Goal: Task Accomplishment & Management: Complete application form

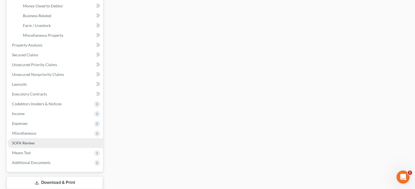
click at [51, 142] on link "SOFA Review" at bounding box center [55, 143] width 95 height 10
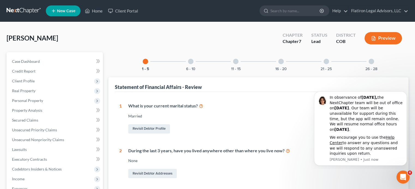
scroll to position [27, 0]
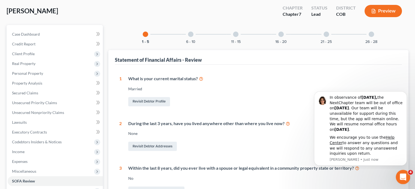
click at [401, 174] on icon "Open Intercom Messenger" at bounding box center [401, 176] width 9 height 9
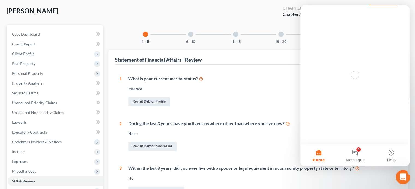
scroll to position [0, 0]
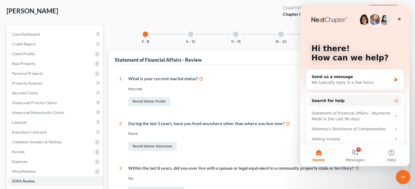
click at [402, 177] on icon "Close Intercom Messenger" at bounding box center [402, 176] width 7 height 7
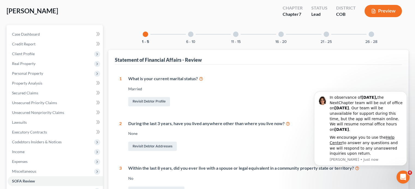
click at [291, 87] on div "Married" at bounding box center [262, 88] width 269 height 5
click at [399, 177] on icon "Open Intercom Messenger" at bounding box center [401, 176] width 9 height 9
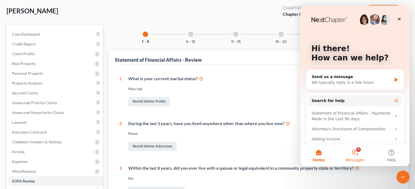
click at [354, 150] on button "4 Messages" at bounding box center [354, 156] width 36 height 22
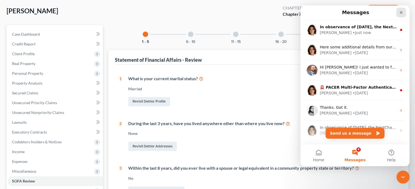
click at [399, 11] on icon "Close" at bounding box center [401, 12] width 4 height 4
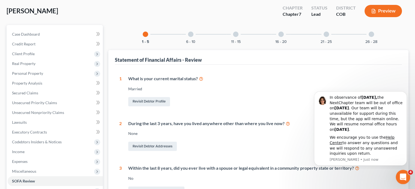
click at [402, 176] on icon "Open Intercom Messenger" at bounding box center [402, 176] width 4 height 4
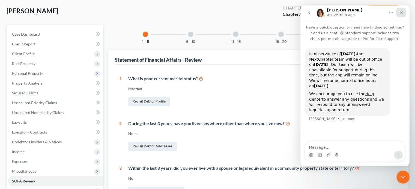
click at [401, 11] on icon "Close" at bounding box center [401, 12] width 4 height 4
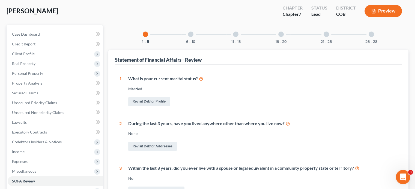
click at [403, 179] on icon "Open Intercom Messenger" at bounding box center [401, 176] width 9 height 9
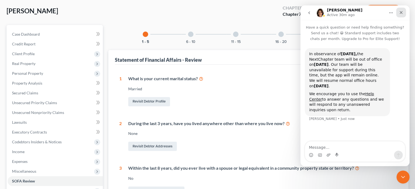
click at [402, 13] on icon "Close" at bounding box center [401, 12] width 4 height 4
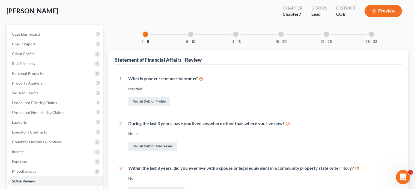
click at [403, 176] on icon "Open Intercom Messenger" at bounding box center [401, 176] width 9 height 9
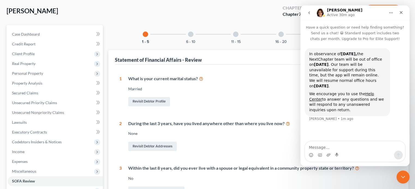
click at [308, 12] on icon "go back" at bounding box center [309, 13] width 4 height 4
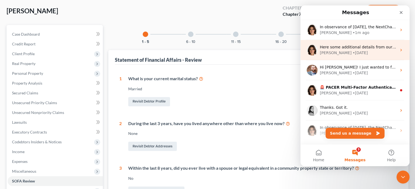
click at [351, 52] on div "[PERSON_NAME] • [DATE]" at bounding box center [357, 53] width 77 height 6
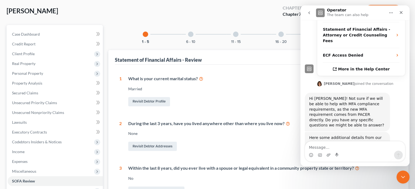
scroll to position [156, 0]
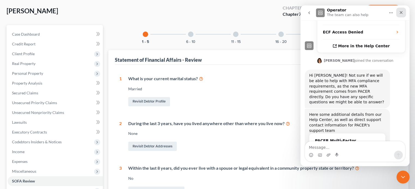
click at [402, 11] on icon "Close" at bounding box center [401, 12] width 4 height 4
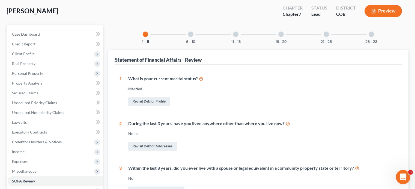
click at [403, 176] on icon "Open Intercom Messenger" at bounding box center [401, 176] width 9 height 9
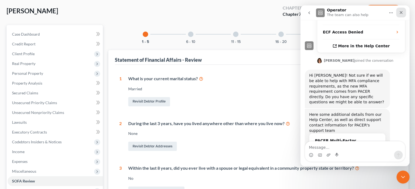
click at [400, 11] on icon "Close" at bounding box center [401, 12] width 4 height 4
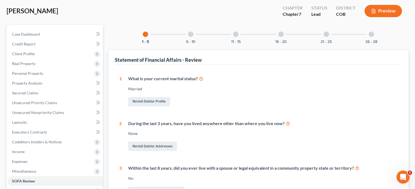
click at [191, 3] on div "[PERSON_NAME] Upgraded Chapter Chapter 7 Status Lead District COB Preview" at bounding box center [208, 13] width 402 height 24
click at [46, 73] on span "Personal Property" at bounding box center [55, 74] width 95 height 10
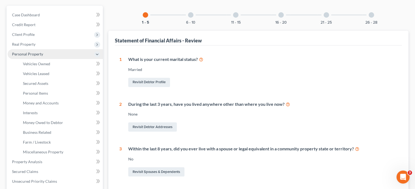
scroll to position [109, 0]
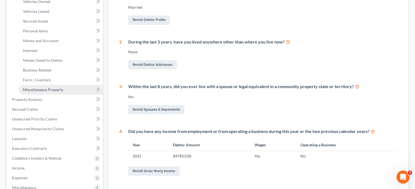
click at [37, 89] on span "Miscellaneous Property" at bounding box center [43, 90] width 40 height 5
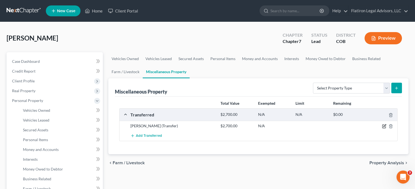
click at [382, 126] on icon "button" at bounding box center [384, 126] width 4 height 4
select select "Ordinary ([DATE])"
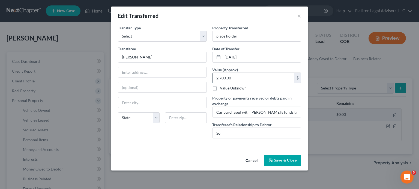
click at [231, 78] on input "2,700.00" at bounding box center [253, 78] width 82 height 10
type input "2,690"
drag, startPoint x: 234, startPoint y: 56, endPoint x: 230, endPoint y: 57, distance: 4.6
click at [230, 57] on input "[DATE]" at bounding box center [261, 57] width 78 height 10
drag, startPoint x: 249, startPoint y: 58, endPoint x: 245, endPoint y: 58, distance: 3.8
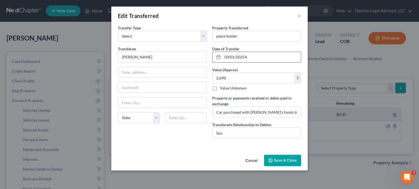
click at [245, 58] on input "03/01/20254" at bounding box center [261, 57] width 78 height 10
drag, startPoint x: 234, startPoint y: 56, endPoint x: 230, endPoint y: 58, distance: 3.4
click at [230, 58] on input "[DATE]" at bounding box center [261, 57] width 78 height 10
drag, startPoint x: 234, startPoint y: 55, endPoint x: 230, endPoint y: 56, distance: 4.0
click at [230, 56] on input "[DATE]" at bounding box center [261, 57] width 78 height 10
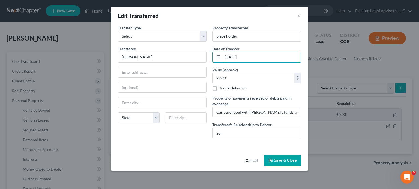
type input "[DATE]"
click at [195, 19] on div "Edit Transferred ×" at bounding box center [209, 16] width 196 height 19
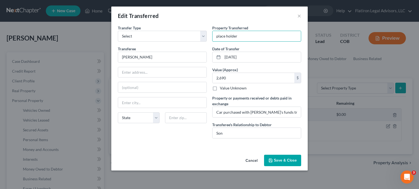
drag, startPoint x: 238, startPoint y: 37, endPoint x: 195, endPoint y: 17, distance: 47.2
click at [195, 17] on div "Edit Transferred × An exemption set must first be selected from the Filing Info…" at bounding box center [209, 89] width 196 height 164
type input "2010 Lincoln MKZ"
click at [204, 37] on select "Select Ordinary ([DATE]) [DATE]" at bounding box center [162, 36] width 89 height 11
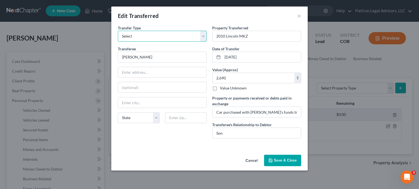
click at [204, 37] on select "Select Ordinary ([DATE]) [DATE]" at bounding box center [162, 36] width 89 height 11
click at [275, 158] on button "Save & Close" at bounding box center [282, 160] width 37 height 11
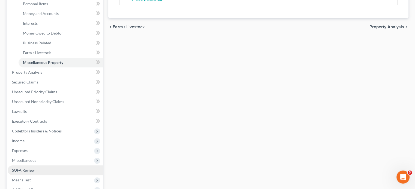
click at [29, 170] on span "SOFA Review" at bounding box center [23, 170] width 23 height 5
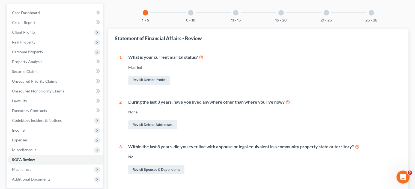
scroll to position [36, 0]
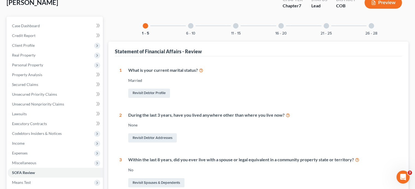
click at [191, 25] on div at bounding box center [190, 25] width 5 height 5
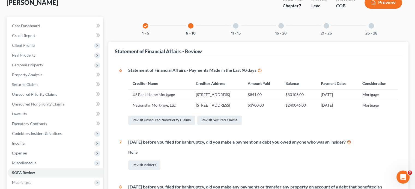
click at [237, 25] on div at bounding box center [235, 25] width 5 height 5
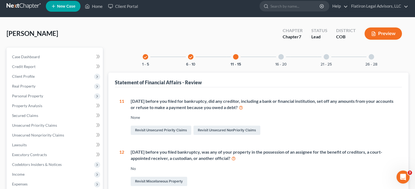
scroll to position [0, 0]
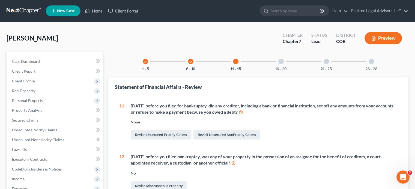
click at [282, 61] on div at bounding box center [280, 61] width 5 height 5
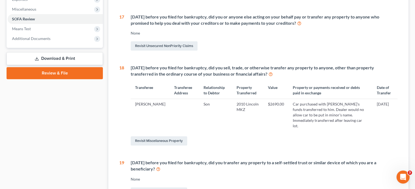
scroll to position [191, 0]
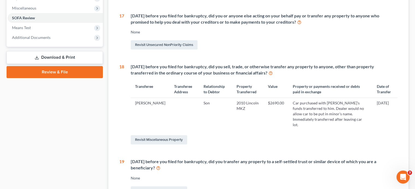
click at [326, 108] on td "Car purchased with [PERSON_NAME]'s funds transferred to him. Dealer would no al…" at bounding box center [330, 114] width 84 height 32
click at [327, 108] on td "Car purchased with [PERSON_NAME]'s funds transferred to him. Dealer would no al…" at bounding box center [330, 114] width 84 height 32
click at [155, 135] on link "Revisit Miscellaneous Property" at bounding box center [159, 139] width 56 height 9
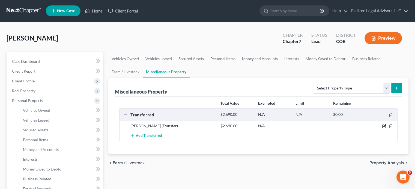
click at [382, 126] on icon "button" at bounding box center [384, 126] width 4 height 4
select select "Ordinary ([DATE])"
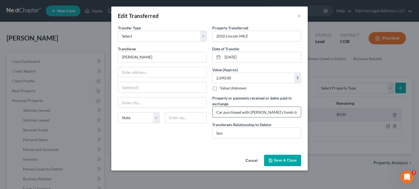
click at [275, 113] on input "Car purchased with [PERSON_NAME]'s funds transferred to him. Dealer would no al…" at bounding box center [256, 112] width 88 height 10
click at [297, 112] on input "Car purchased with [PERSON_NAME]'s funds transferred to him. Dealer would no al…" at bounding box center [256, 112] width 88 height 10
click at [299, 113] on input "Car purchased with [PERSON_NAME]'s funds transferred to him. Dealer would no al…" at bounding box center [256, 112] width 88 height 10
click at [288, 113] on input "Car purchased with [PERSON_NAME]'s funds transferred to him. Dealer would no al…" at bounding box center [256, 112] width 88 height 10
click at [300, 112] on input "Car purchased with [PERSON_NAME]'s funds transferred to him. Dealer would no al…" at bounding box center [256, 112] width 88 height 10
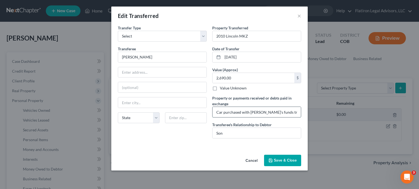
click at [299, 112] on input "Car purchased with [PERSON_NAME]'s funds transferred to him. Dealer would no al…" at bounding box center [256, 112] width 88 height 10
click at [298, 112] on input "Car purchased with [PERSON_NAME]'s funds transferred to him. Dealer would no al…" at bounding box center [256, 112] width 88 height 10
click at [300, 112] on input "Car purchased with [PERSON_NAME]'s funds transferred to him. ealer would no all…" at bounding box center [256, 112] width 88 height 10
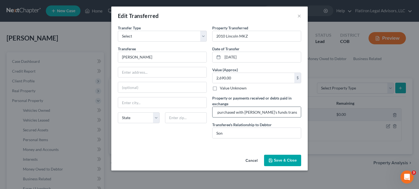
scroll to position [0, 9]
click at [292, 114] on input "Car purchased with [PERSON_NAME]'s funds transferred to him. eler would no allo…" at bounding box center [256, 112] width 88 height 10
click at [295, 113] on input "Car purchased with [PERSON_NAME]'s funds transferred to him deler would no allo…" at bounding box center [256, 112] width 88 height 10
click at [292, 115] on input "Car purchased with [PERSON_NAME]'s funds transferred to him dealer would no all…" at bounding box center [256, 112] width 88 height 10
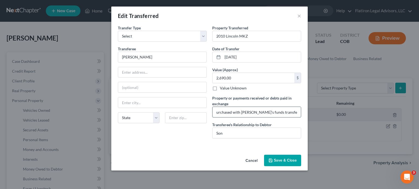
click at [299, 112] on input "Car purchased with [PERSON_NAME]'s funds transferred to him dealer would no all…" at bounding box center [256, 112] width 88 height 10
click at [298, 112] on input "Car purchased with [PERSON_NAME]'s funds transferred to him dealer would no all…" at bounding box center [256, 112] width 88 height 10
click at [267, 112] on input "Car purchased with [PERSON_NAME]'s funds transferred to him deal er would no al…" at bounding box center [256, 112] width 88 height 10
click at [299, 113] on input "Car purchased with [PERSON_NAME]'s funds transferred to him deal er would no al…" at bounding box center [256, 112] width 88 height 10
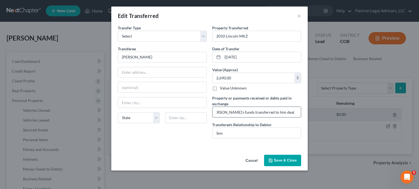
click at [268, 111] on input "Car purchased with [PERSON_NAME]'s funds transferred to him deal r would no all…" at bounding box center [256, 112] width 88 height 10
click at [273, 112] on input "Car purchased with [PERSON_NAME]'s funds transferred to him deale r would no al…" at bounding box center [256, 112] width 88 height 10
click at [286, 112] on input "Car purchased with [PERSON_NAME]'s funds transferred to him dealer would no all…" at bounding box center [256, 112] width 88 height 10
click at [287, 112] on input "Car purchased with [PERSON_NAME]'s funds transferred to him dealer would no all…" at bounding box center [256, 112] width 88 height 10
type input "Car purchased with [PERSON_NAME]'s funds transferred to him dealer would not al…"
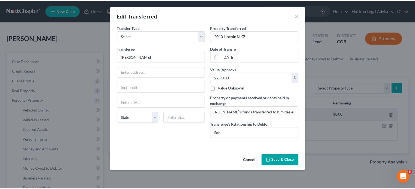
scroll to position [0, 0]
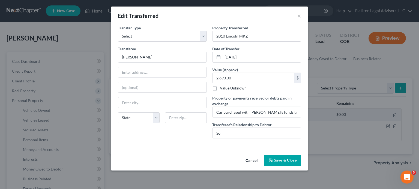
click at [278, 103] on label "Property or payments received or debts paid in exchange" at bounding box center [256, 100] width 89 height 11
click at [282, 160] on button "Save & Close" at bounding box center [282, 160] width 37 height 11
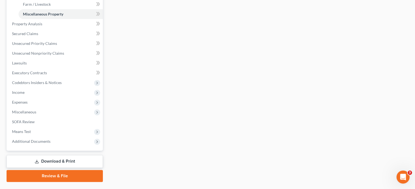
scroll to position [198, 0]
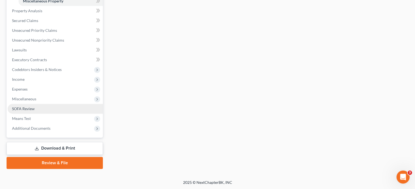
click at [56, 109] on link "SOFA Review" at bounding box center [55, 109] width 95 height 10
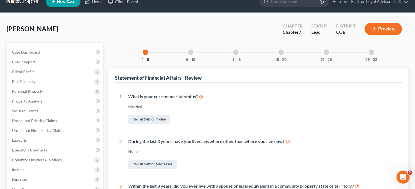
scroll to position [8, 0]
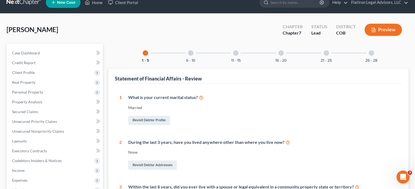
click at [280, 55] on div at bounding box center [280, 52] width 5 height 5
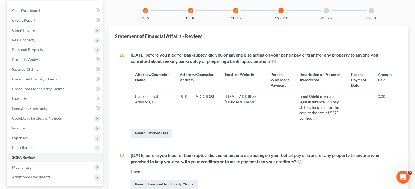
scroll to position [0, 0]
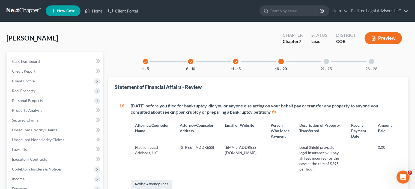
click at [325, 61] on div at bounding box center [325, 61] width 5 height 5
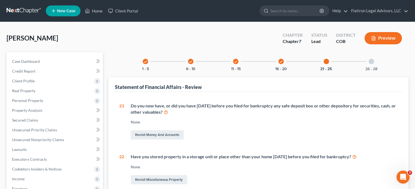
click at [370, 60] on div at bounding box center [370, 61] width 5 height 5
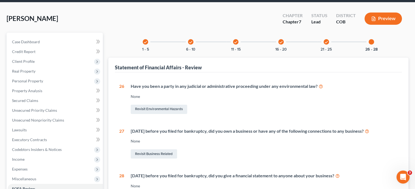
scroll to position [18, 0]
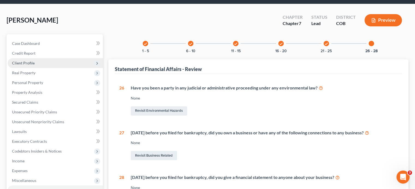
click at [53, 63] on span "Client Profile" at bounding box center [55, 63] width 95 height 10
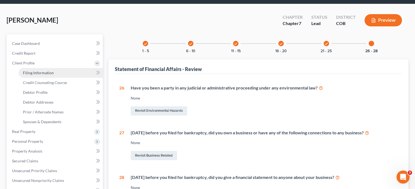
click at [48, 73] on span "Filing Information" at bounding box center [38, 73] width 31 height 5
select select "1"
select select "0"
select select "5"
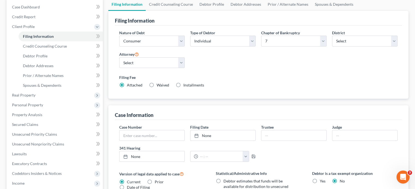
scroll to position [55, 0]
click at [61, 47] on span "Credit Counseling Course" at bounding box center [45, 46] width 44 height 5
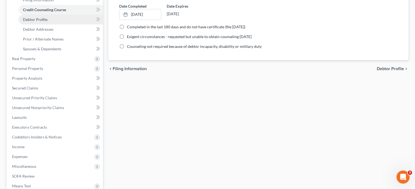
scroll to position [82, 0]
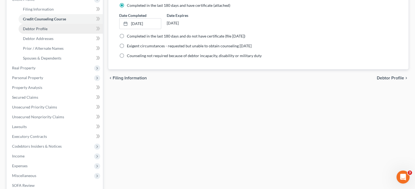
click at [61, 27] on link "Debtor Profile" at bounding box center [61, 29] width 84 height 10
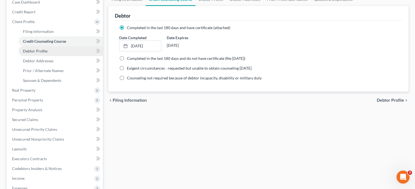
select select "1"
select select "3"
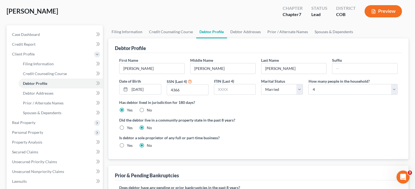
scroll to position [27, 0]
drag, startPoint x: 204, startPoint y: 67, endPoint x: 196, endPoint y: 70, distance: 9.0
click at [196, 70] on input "[PERSON_NAME]" at bounding box center [222, 68] width 65 height 10
type input "[PERSON_NAME]"
click at [258, 129] on div "Did the debtor live in a community property state in the past 8 years? Yes No" at bounding box center [258, 123] width 278 height 13
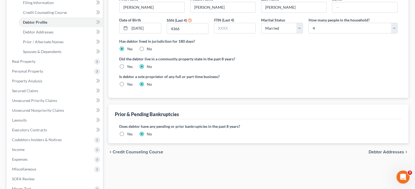
scroll to position [82, 0]
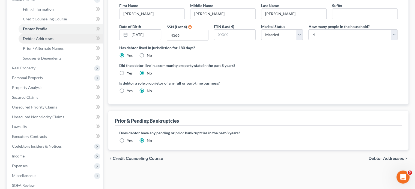
click at [41, 40] on span "Debtor Addresses" at bounding box center [38, 38] width 31 height 5
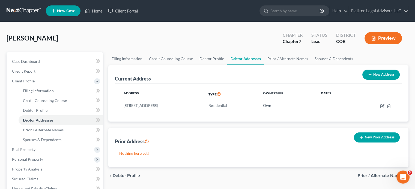
scroll to position [27, 0]
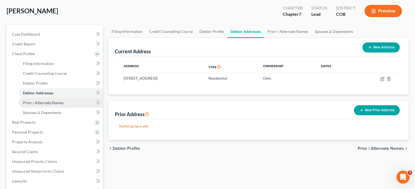
click at [64, 103] on link "Prior / Alternate Names" at bounding box center [61, 103] width 84 height 10
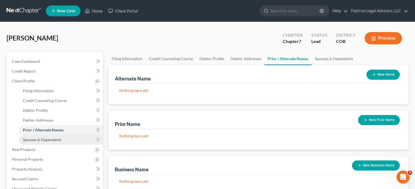
click at [47, 138] on span "Spouses & Dependents" at bounding box center [42, 140] width 38 height 5
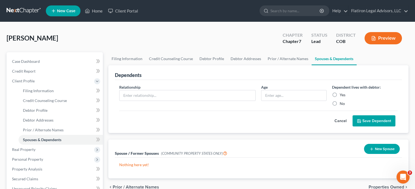
scroll to position [27, 0]
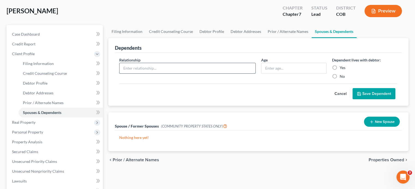
click at [208, 70] on input "text" at bounding box center [187, 68] width 136 height 10
type input "Son"
click at [272, 66] on input "text" at bounding box center [293, 68] width 65 height 10
type input "18"
click at [339, 66] on label "Yes" at bounding box center [342, 67] width 6 height 5
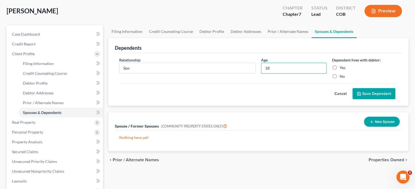
click at [342, 66] on input "Yes" at bounding box center [344, 67] width 4 height 4
radio input "true"
click at [376, 95] on button "Save Dependent" at bounding box center [373, 93] width 43 height 11
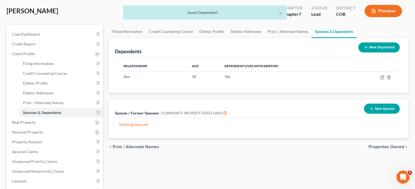
click at [370, 45] on button "New Dependent" at bounding box center [378, 48] width 41 height 10
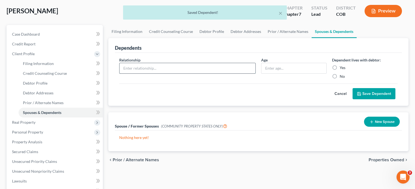
click at [146, 71] on input "text" at bounding box center [187, 68] width 136 height 10
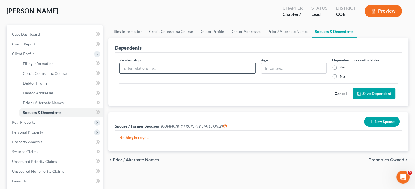
type input "Daughter"
click at [277, 68] on input "text" at bounding box center [293, 68] width 65 height 10
type input "10"
click at [339, 66] on label "Yes" at bounding box center [342, 67] width 6 height 5
click at [342, 66] on input "Yes" at bounding box center [344, 67] width 4 height 4
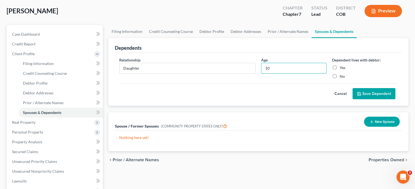
radio input "true"
click at [376, 92] on button "Save Dependent" at bounding box center [373, 93] width 43 height 11
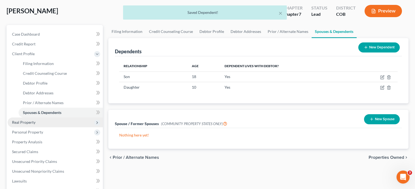
click at [42, 122] on span "Real Property" at bounding box center [55, 123] width 95 height 10
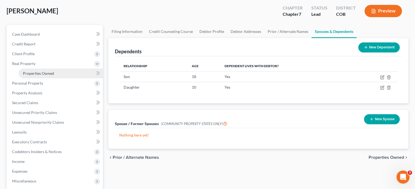
click at [60, 73] on link "Properties Owned" at bounding box center [61, 74] width 84 height 10
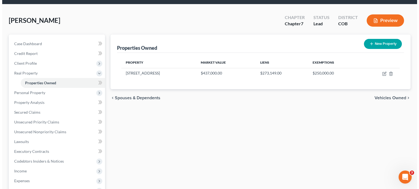
scroll to position [27, 0]
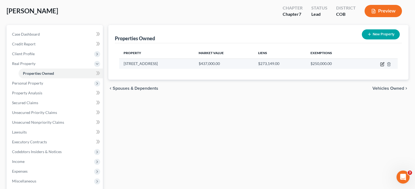
click at [383, 64] on icon "button" at bounding box center [382, 64] width 4 height 4
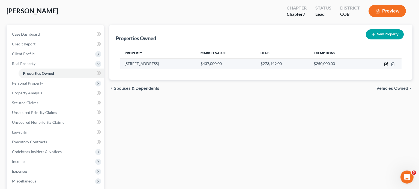
select select "5"
select select "3"
select select "1"
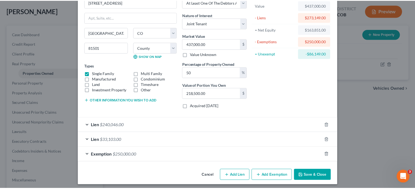
scroll to position [36, 0]
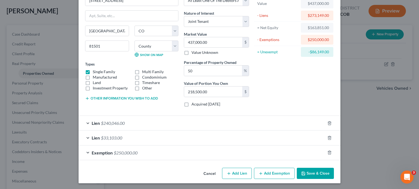
click at [307, 170] on button "Save & Close" at bounding box center [315, 173] width 37 height 11
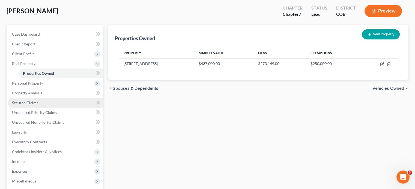
click at [30, 102] on span "Secured Claims" at bounding box center [25, 103] width 26 height 5
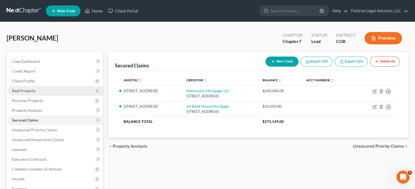
click at [30, 91] on span "Real Property" at bounding box center [23, 91] width 23 height 5
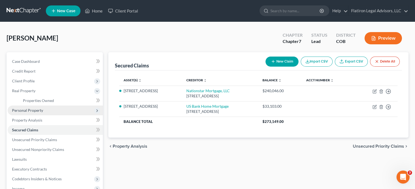
click at [33, 110] on span "Personal Property" at bounding box center [27, 110] width 31 height 5
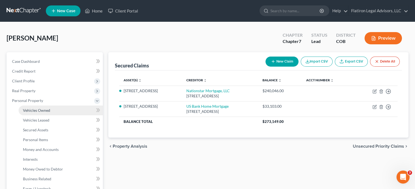
click at [34, 110] on span "Vehicles Owned" at bounding box center [36, 110] width 27 height 5
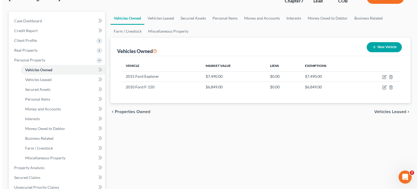
scroll to position [55, 0]
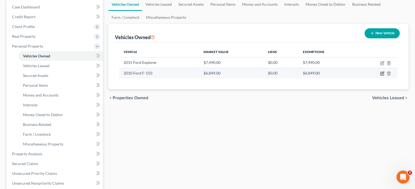
click at [380, 73] on icon "button" at bounding box center [382, 73] width 4 height 4
select select "1"
select select "16"
select select "2"
select select "3"
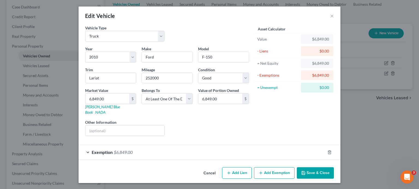
click at [124, 150] on span "$6,849.00" at bounding box center [123, 152] width 19 height 5
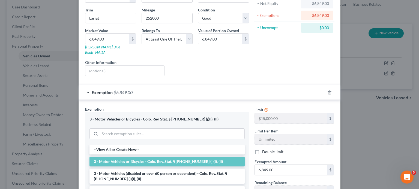
scroll to position [82, 0]
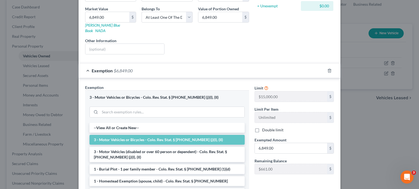
click at [262, 128] on label "Double limit" at bounding box center [272, 130] width 21 height 5
click at [264, 128] on input "Double limit" at bounding box center [266, 130] width 4 height 4
checkbox input "true"
click at [246, 39] on div "Liens Select" at bounding box center [209, 46] width 85 height 17
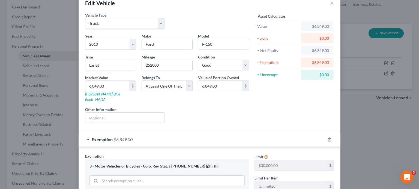
scroll to position [0, 0]
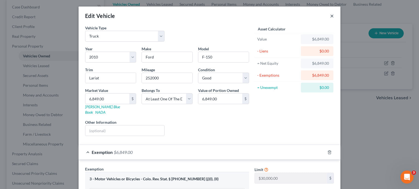
click at [330, 16] on button "×" at bounding box center [332, 16] width 4 height 7
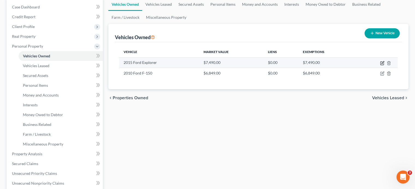
click at [380, 62] on icon "button" at bounding box center [381, 63] width 3 height 3
click at [381, 62] on icon "button" at bounding box center [382, 63] width 4 height 4
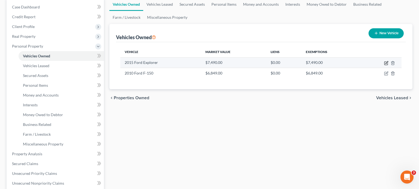
select select "0"
select select "11"
select select "2"
select select "3"
select select "0"
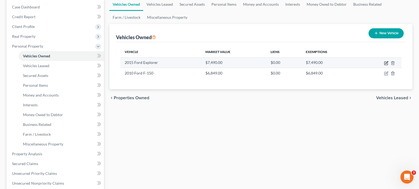
select select "11"
select select "2"
select select "3"
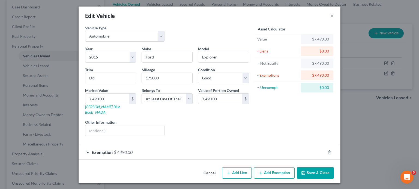
click at [155, 146] on div "Exemption $7,490.00" at bounding box center [202, 152] width 246 height 14
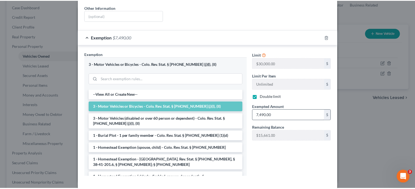
scroll to position [135, 0]
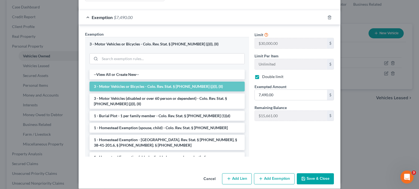
click at [312, 174] on button "Save & Close" at bounding box center [315, 179] width 37 height 11
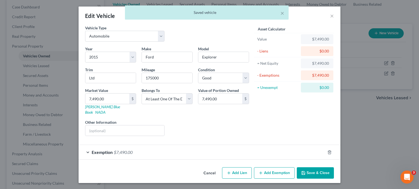
click at [310, 168] on button "Save & Close" at bounding box center [315, 173] width 37 height 11
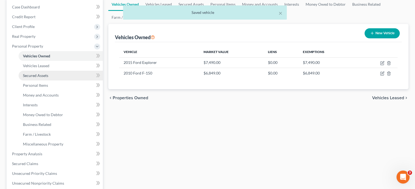
click at [49, 77] on link "Secured Assets" at bounding box center [61, 76] width 84 height 10
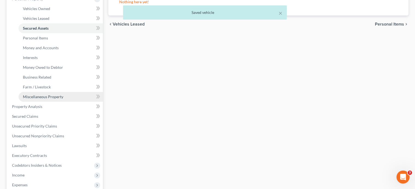
scroll to position [109, 0]
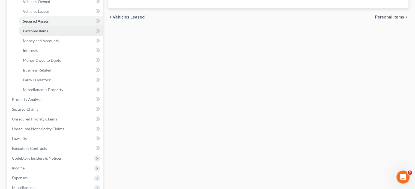
click at [43, 30] on span "Personal Items" at bounding box center [35, 31] width 25 height 5
